Goal: Task Accomplishment & Management: Complete application form

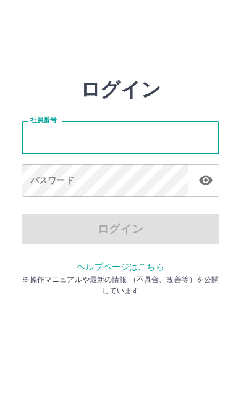
type input "*******"
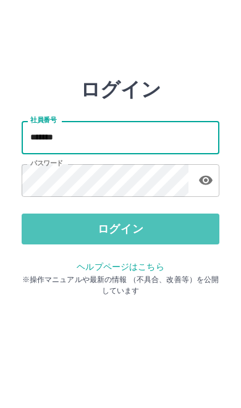
click at [128, 230] on button "ログイン" at bounding box center [121, 229] width 198 height 31
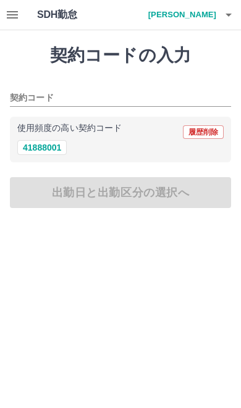
click at [9, 19] on icon "button" at bounding box center [12, 14] width 11 height 7
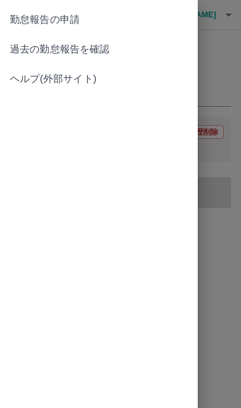
click at [106, 47] on span "過去の勤怠報告を確認" at bounding box center [99, 49] width 178 height 15
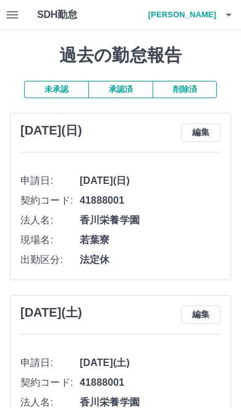
click at [132, 92] on button "承認済" at bounding box center [120, 89] width 64 height 17
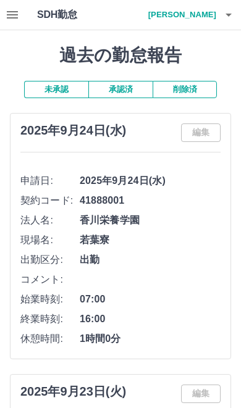
click at [20, 12] on button "button" at bounding box center [12, 15] width 25 height 30
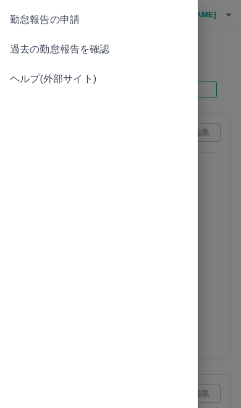
click at [75, 23] on span "勤怠報告の申請" at bounding box center [99, 19] width 178 height 15
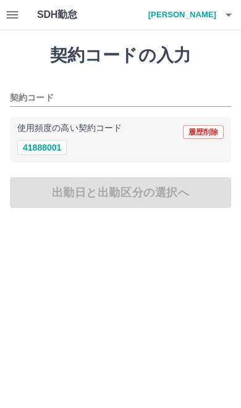
click at [56, 143] on button "41888001" at bounding box center [41, 147] width 49 height 15
type input "********"
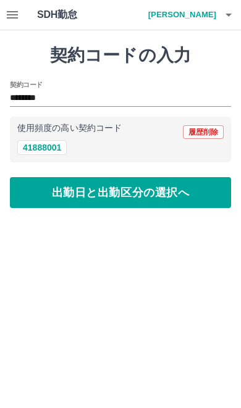
click at [133, 195] on button "出勤日と出勤区分の選択へ" at bounding box center [120, 192] width 221 height 31
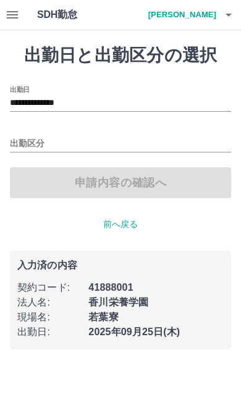
click at [44, 140] on input "出勤区分" at bounding box center [120, 144] width 221 height 15
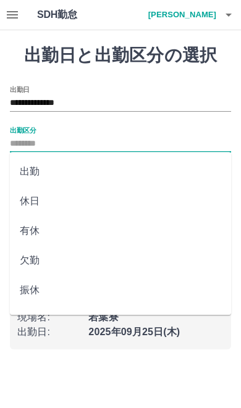
click at [64, 197] on li "休日" at bounding box center [120, 202] width 221 height 30
type input "**"
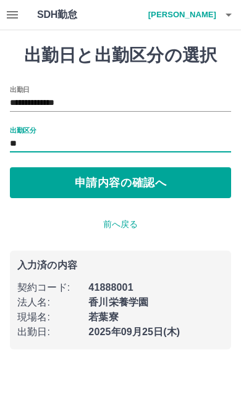
click at [121, 189] on button "申請内容の確認へ" at bounding box center [120, 182] width 221 height 31
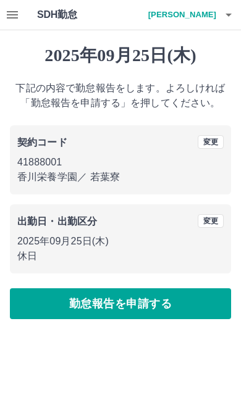
click at [139, 308] on button "勤怠報告を申請する" at bounding box center [120, 303] width 221 height 31
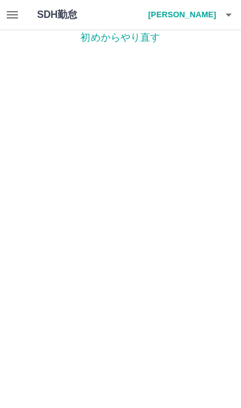
click at [13, 11] on icon "button" at bounding box center [12, 14] width 15 height 15
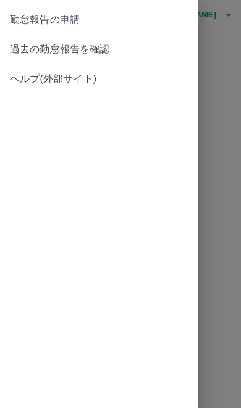
click at [83, 17] on span "勤怠報告の申請" at bounding box center [99, 19] width 178 height 15
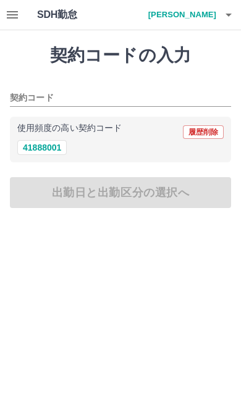
click at [20, 11] on button "button" at bounding box center [12, 15] width 25 height 30
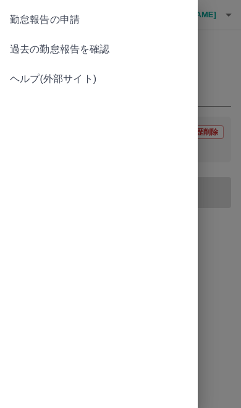
click at [93, 54] on span "過去の勤怠報告を確認" at bounding box center [99, 49] width 178 height 15
